Goal: Transaction & Acquisition: Subscribe to service/newsletter

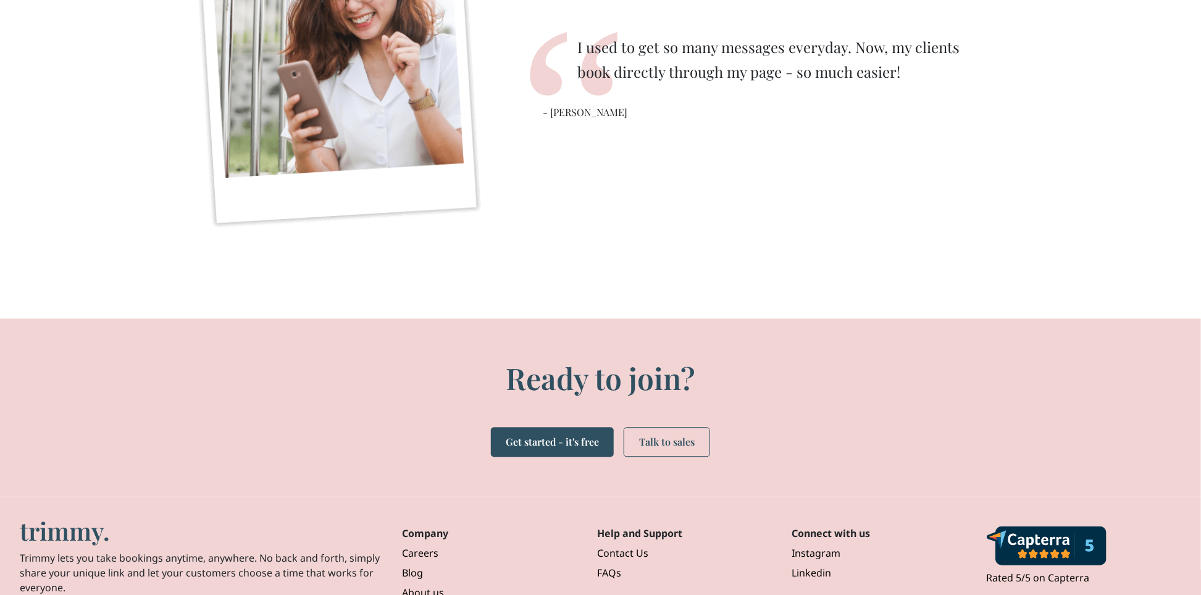
scroll to position [3851, 0]
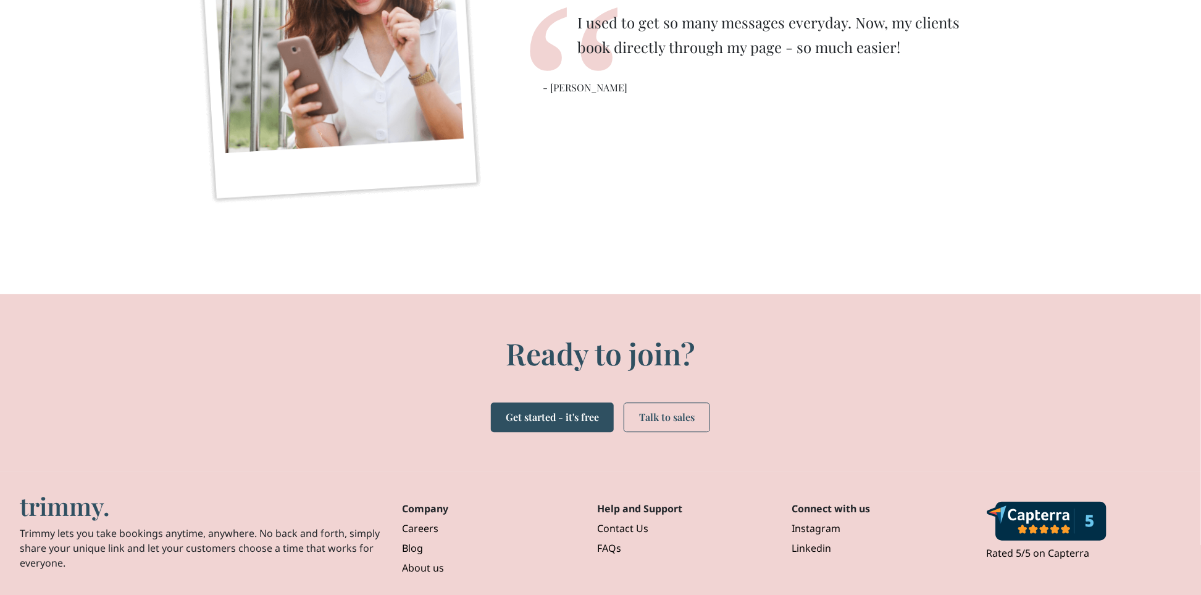
click at [817, 224] on div "I used to get so many messages everyday. Now, my clients book directly through …" at bounding box center [775, 52] width 464 height 403
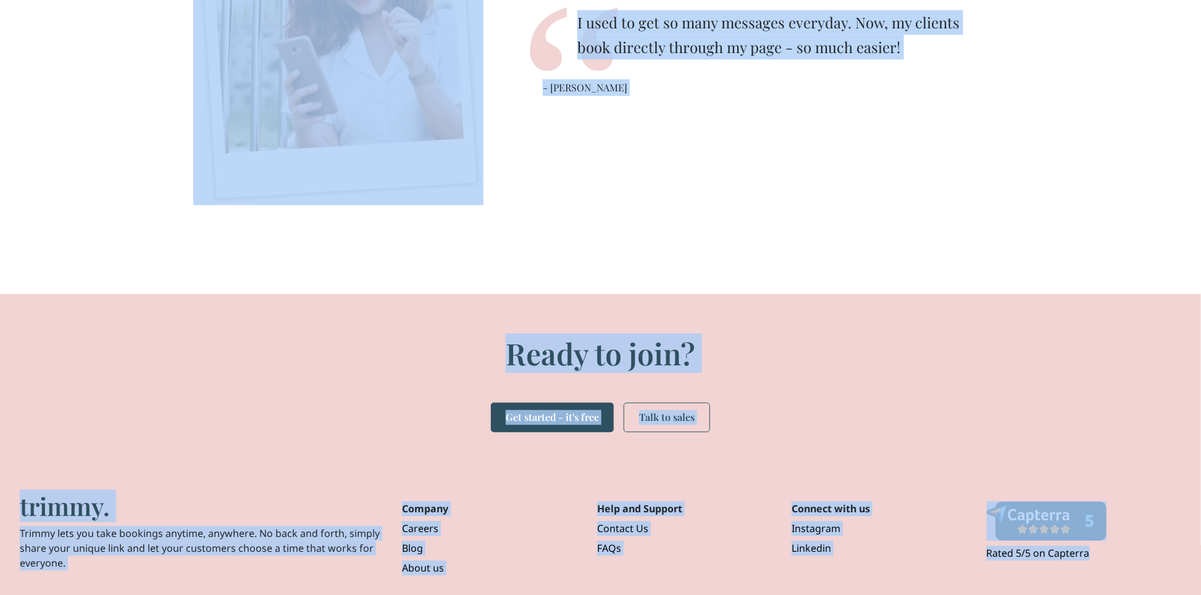
copy div "trimmy . Features Pricing Blog Find Help Sign in Get started Trimmy is closing …"
click at [353, 473] on div "trimmy. Trimmy lets you take bookings anytime, anywhere. No back and forth, sim…" at bounding box center [600, 534] width 1201 height 124
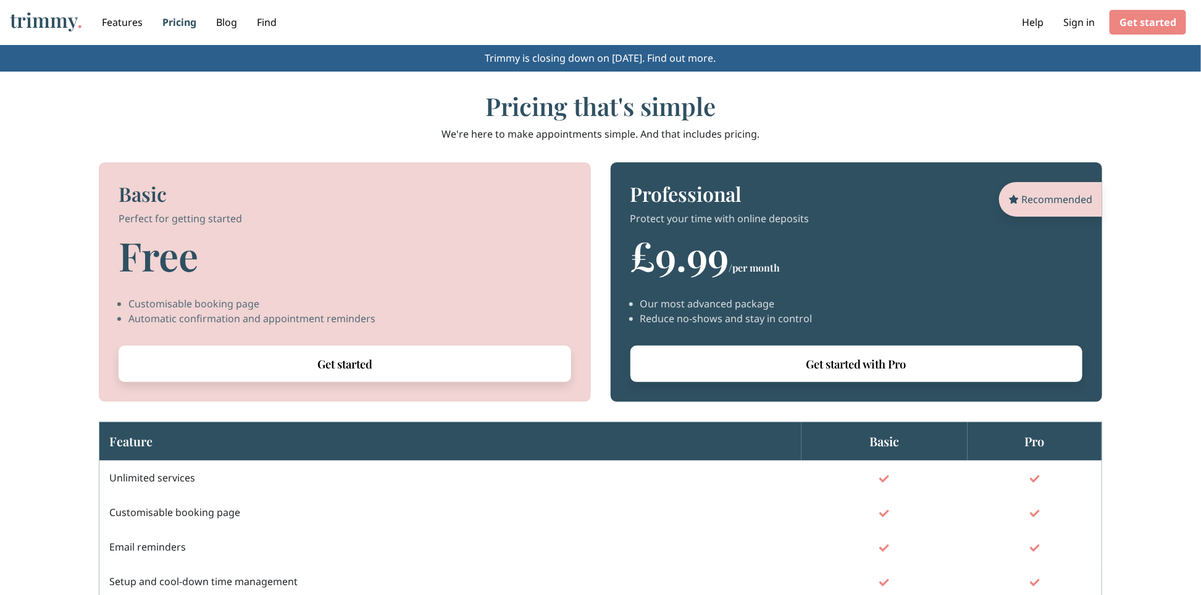
drag, startPoint x: 172, startPoint y: 190, endPoint x: 832, endPoint y: 262, distance: 663.6
click at [832, 262] on div "Basic Perfect for getting started Free Customisable booking page Automatic conf…" at bounding box center [601, 282] width 1004 height 240
click at [979, 261] on div "Professional Protect your time with online deposits Recommended £9.99 /per mont…" at bounding box center [857, 282] width 492 height 240
drag, startPoint x: 644, startPoint y: 246, endPoint x: 810, endPoint y: 260, distance: 167.3
click at [810, 260] on div "Professional Protect your time with online deposits Recommended £9.99 /per mont…" at bounding box center [857, 282] width 492 height 240
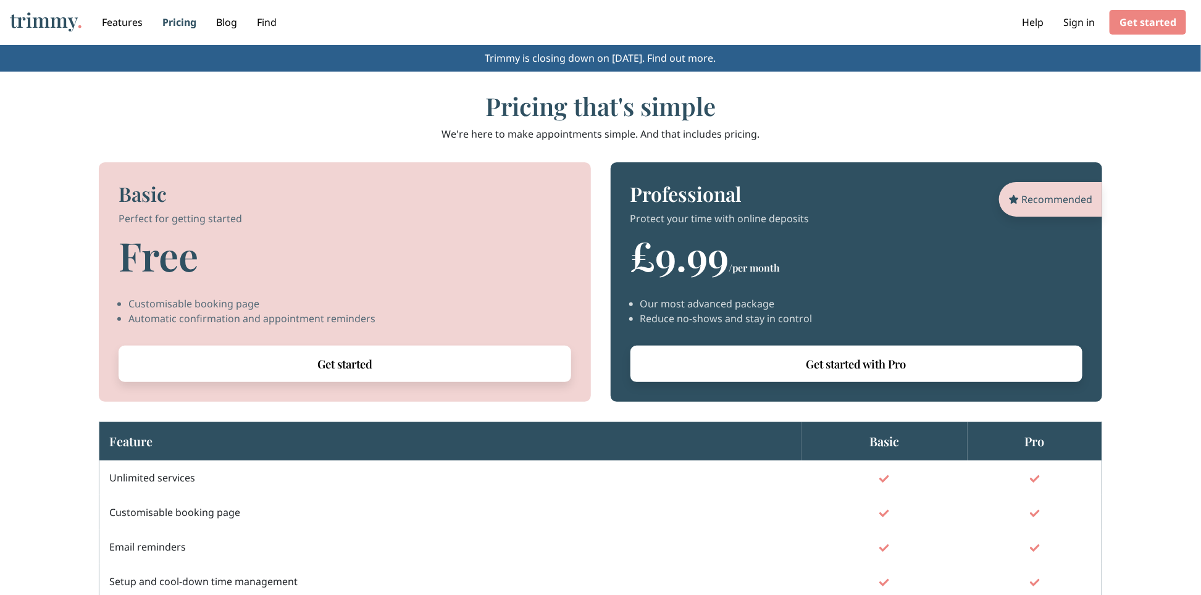
copy div "£9.99 /per month"
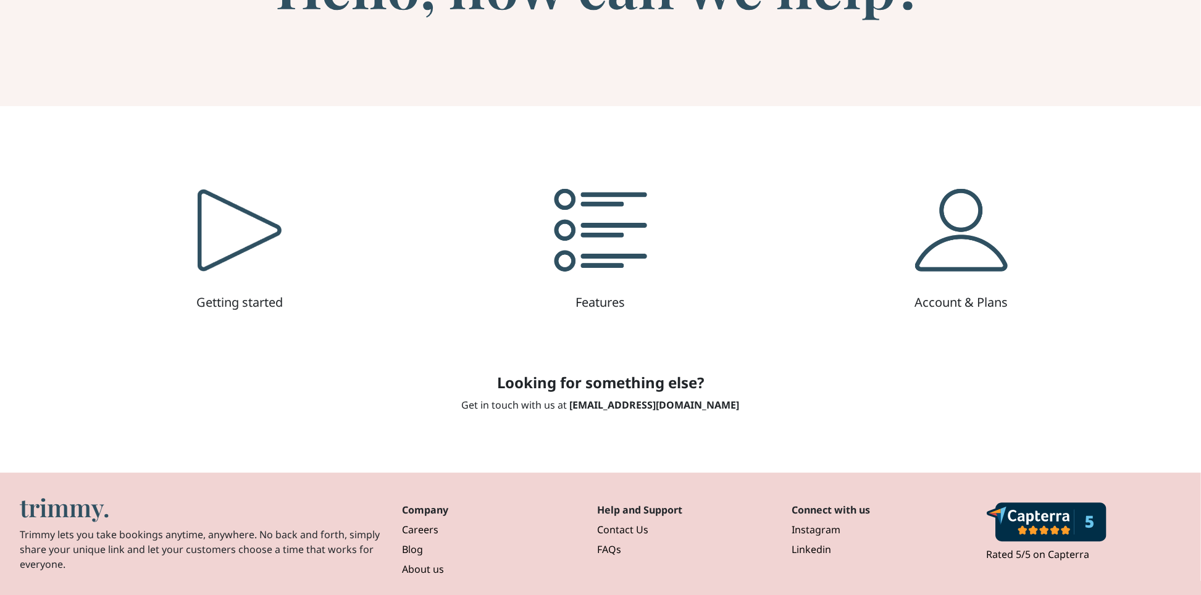
scroll to position [206, 0]
drag, startPoint x: 637, startPoint y: 405, endPoint x: 204, endPoint y: 356, distance: 436.2
click at [199, 356] on div "Getting started Features Account & Plans Looking for something else? Get in tou…" at bounding box center [600, 288] width 1201 height 367
drag, startPoint x: 601, startPoint y: 405, endPoint x: 744, endPoint y: 393, distance: 143.1
click at [744, 393] on div "Looking for something else? Get in touch with us at hello@trimmy.co.uk" at bounding box center [600, 387] width 601 height 69
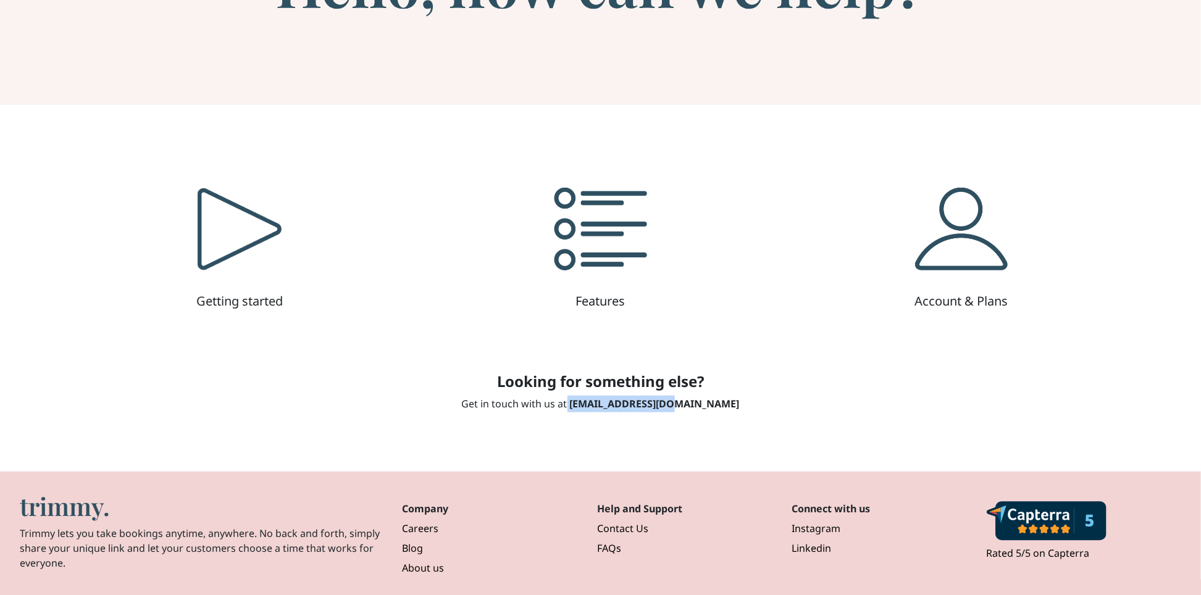
copy p "hello@trimmy.co.uk"
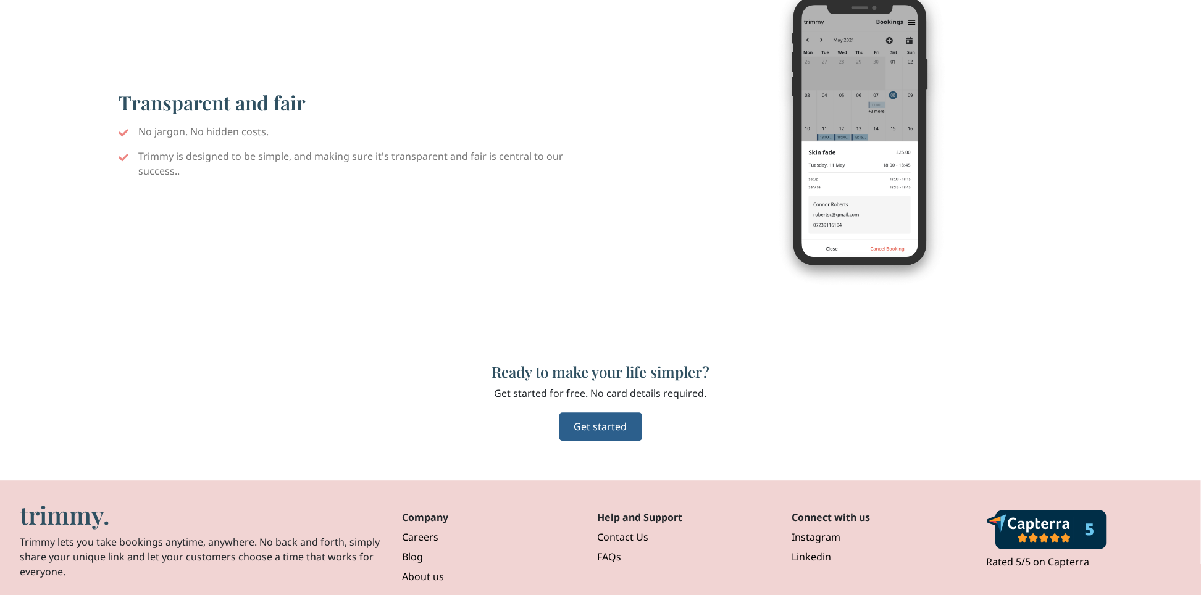
scroll to position [1486, 0]
